Goal: Use online tool/utility: Utilize a website feature to perform a specific function

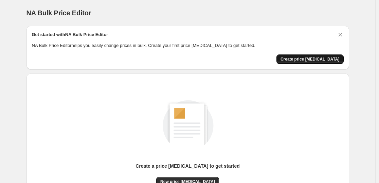
click at [333, 60] on span "Create price [MEDICAL_DATA]" at bounding box center [309, 58] width 59 height 5
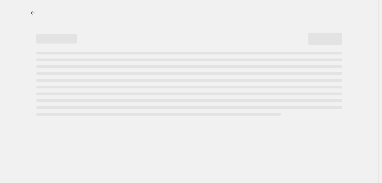
select select "percentage"
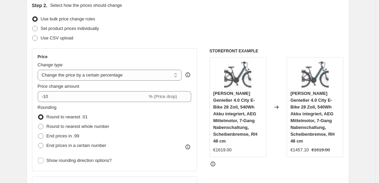
scroll to position [136, 0]
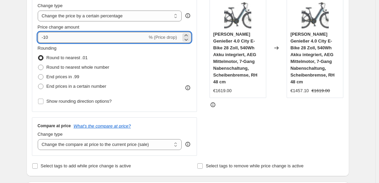
click at [108, 39] on input "-10" at bounding box center [93, 37] width 110 height 11
type input "-1"
type input "-35"
click at [43, 77] on span at bounding box center [40, 76] width 5 height 5
click at [38, 74] on input "End prices in .99" at bounding box center [38, 74] width 0 height 0
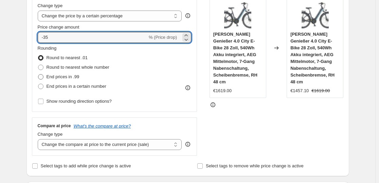
radio input "true"
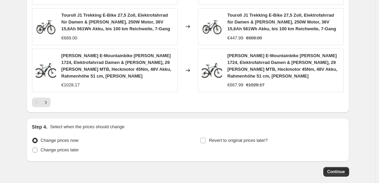
scroll to position [548, 0]
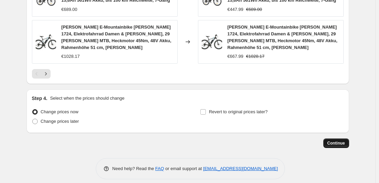
click at [338, 138] on button "Continue" at bounding box center [336, 142] width 26 height 9
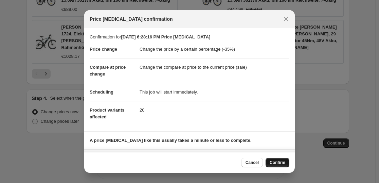
click at [270, 162] on button "Confirm" at bounding box center [277, 161] width 24 height 9
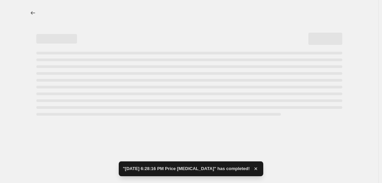
select select "percentage"
